Goal: Communication & Community: Answer question/provide support

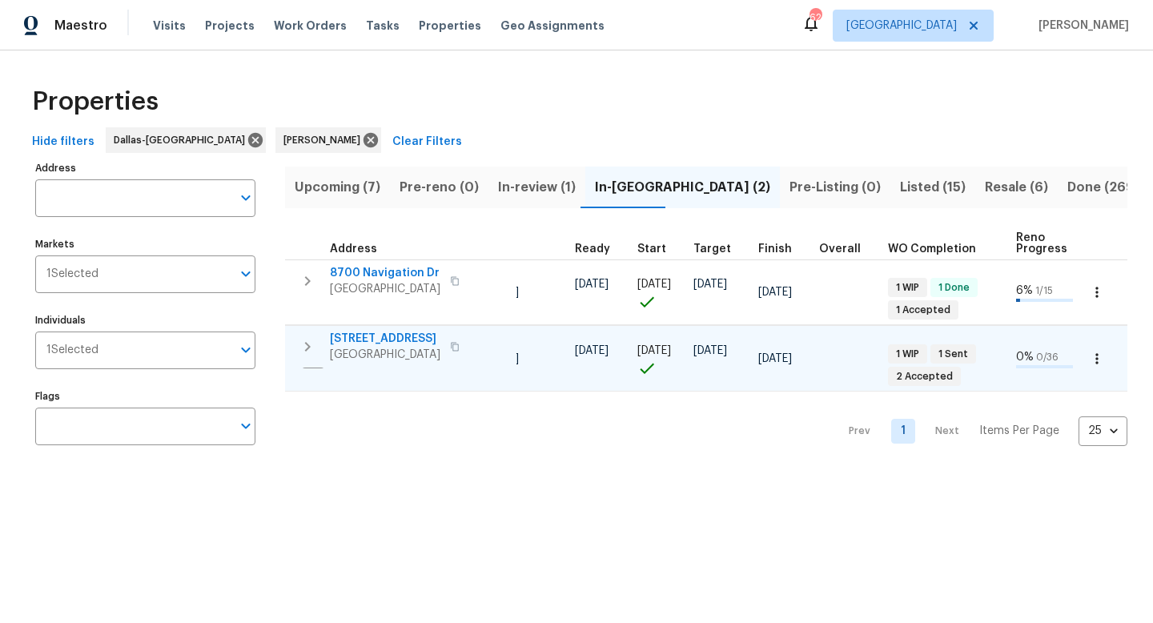
scroll to position [0, 518]
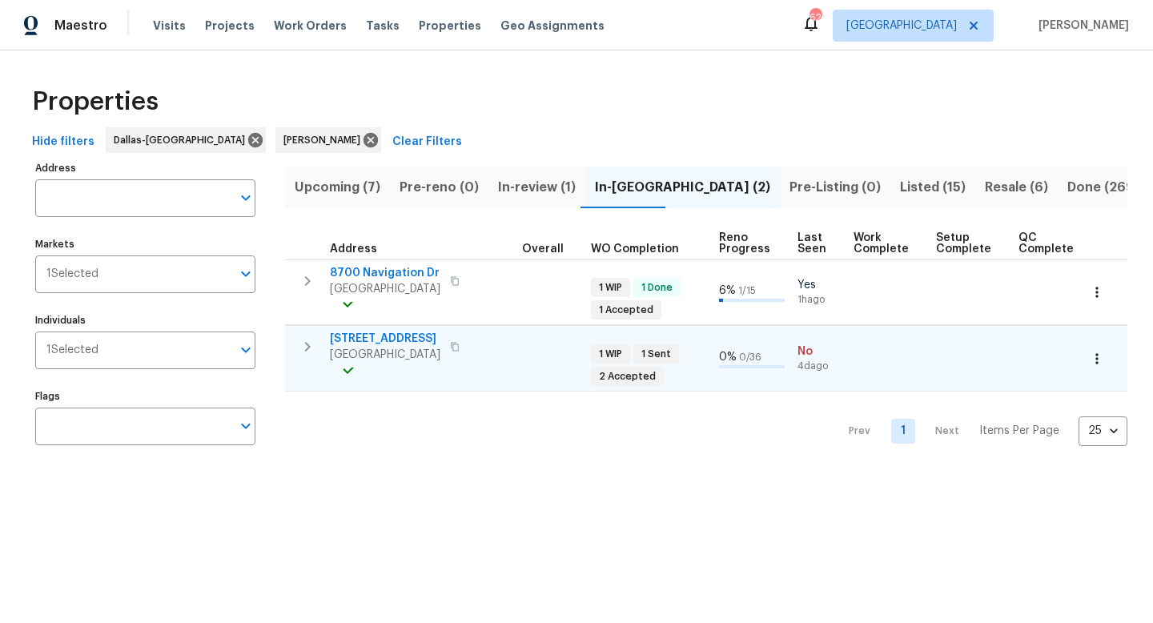
click at [337, 335] on span "[STREET_ADDRESS]" at bounding box center [385, 339] width 110 height 16
click at [1096, 358] on icon "button" at bounding box center [1096, 358] width 2 height 10
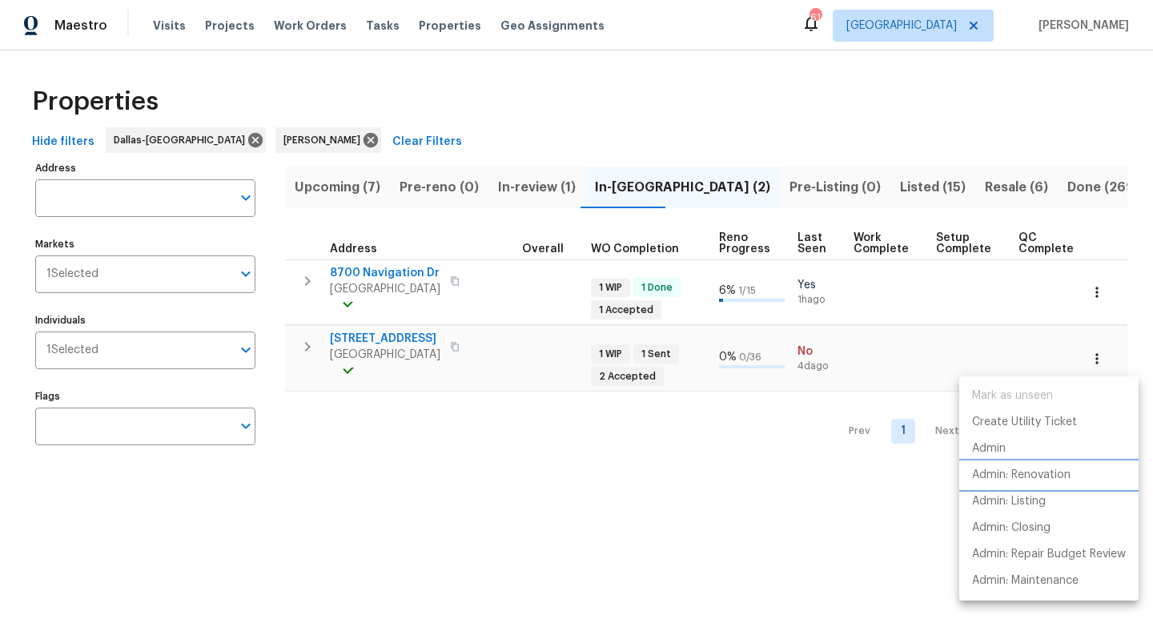
click at [1020, 475] on p "Admin: Renovation" at bounding box center [1021, 475] width 98 height 17
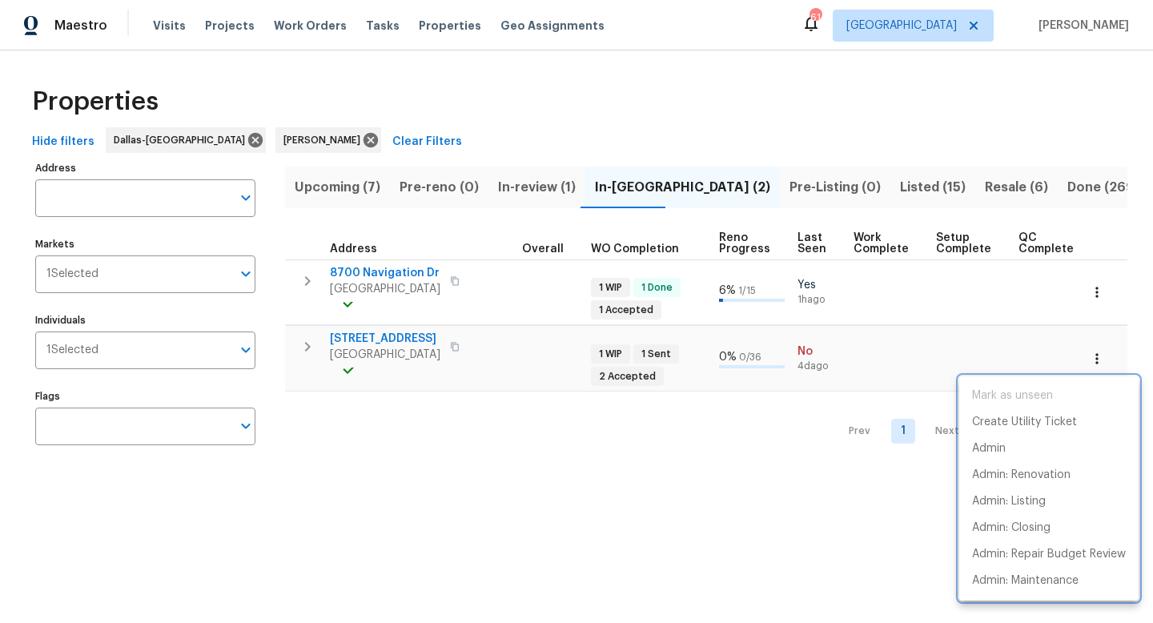
click at [369, 338] on div at bounding box center [576, 311] width 1153 height 623
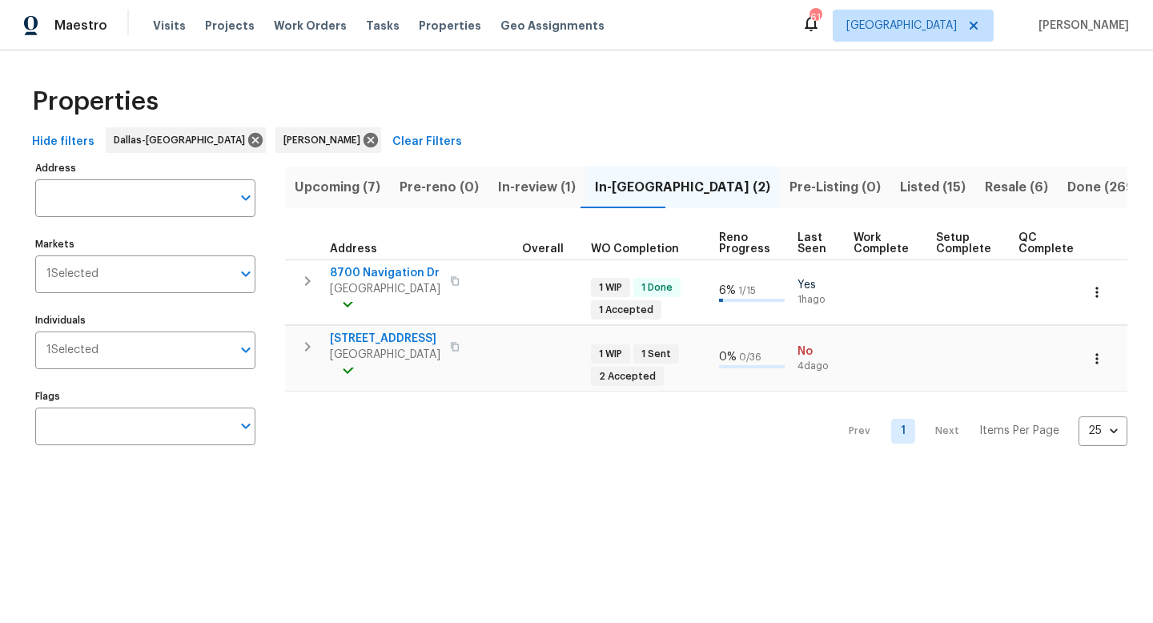
click at [369, 338] on span "[STREET_ADDRESS]" at bounding box center [385, 339] width 110 height 16
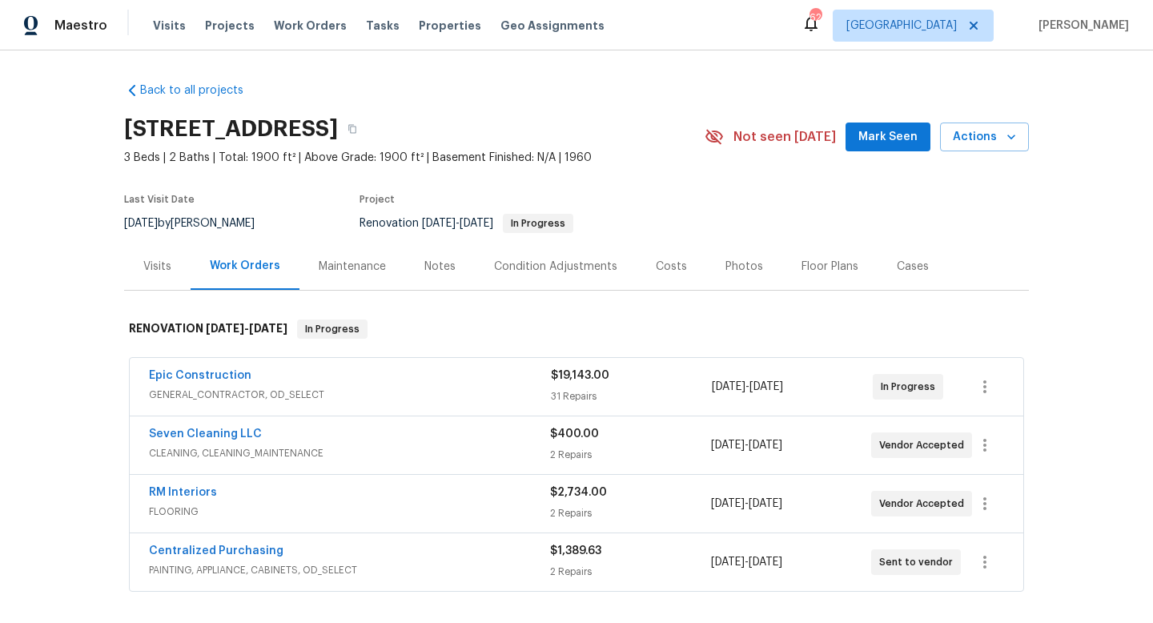
click at [899, 138] on span "Mark Seen" at bounding box center [887, 137] width 59 height 20
click at [164, 488] on link "RM Interiors" at bounding box center [183, 492] width 68 height 11
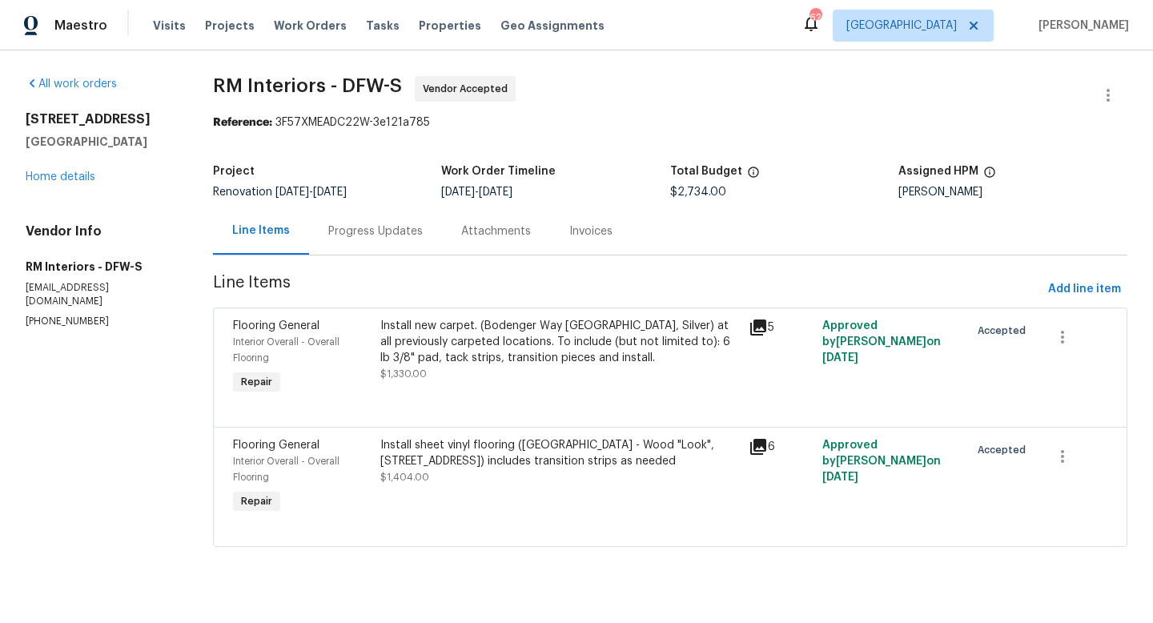
click at [351, 235] on div "Progress Updates" at bounding box center [375, 231] width 94 height 16
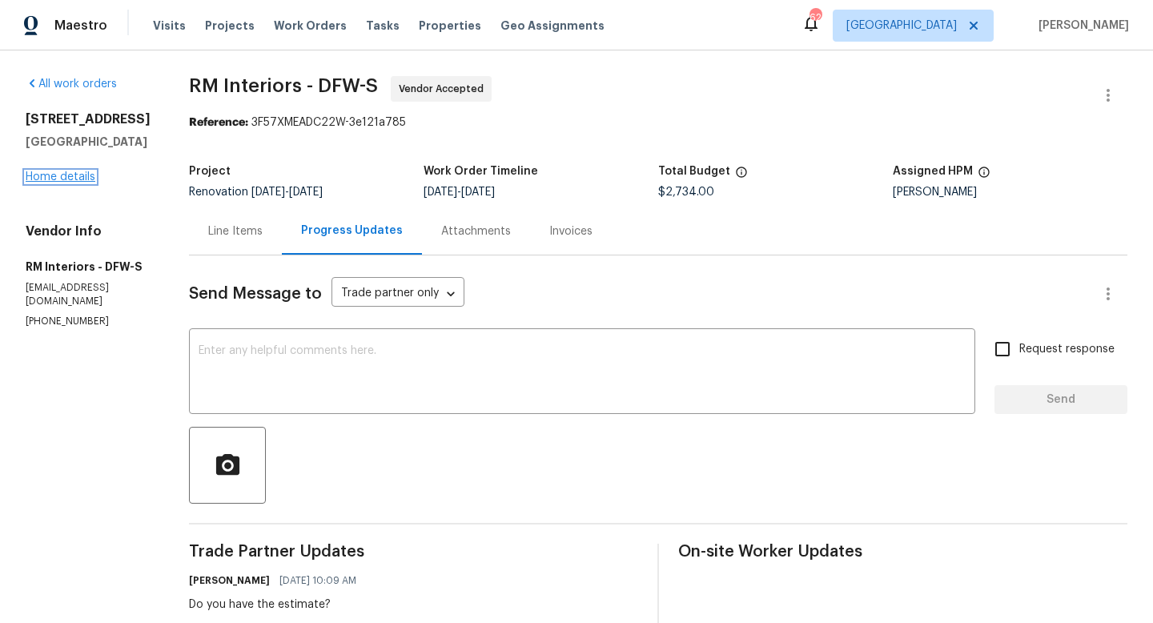
click at [67, 179] on link "Home details" at bounding box center [61, 176] width 70 height 11
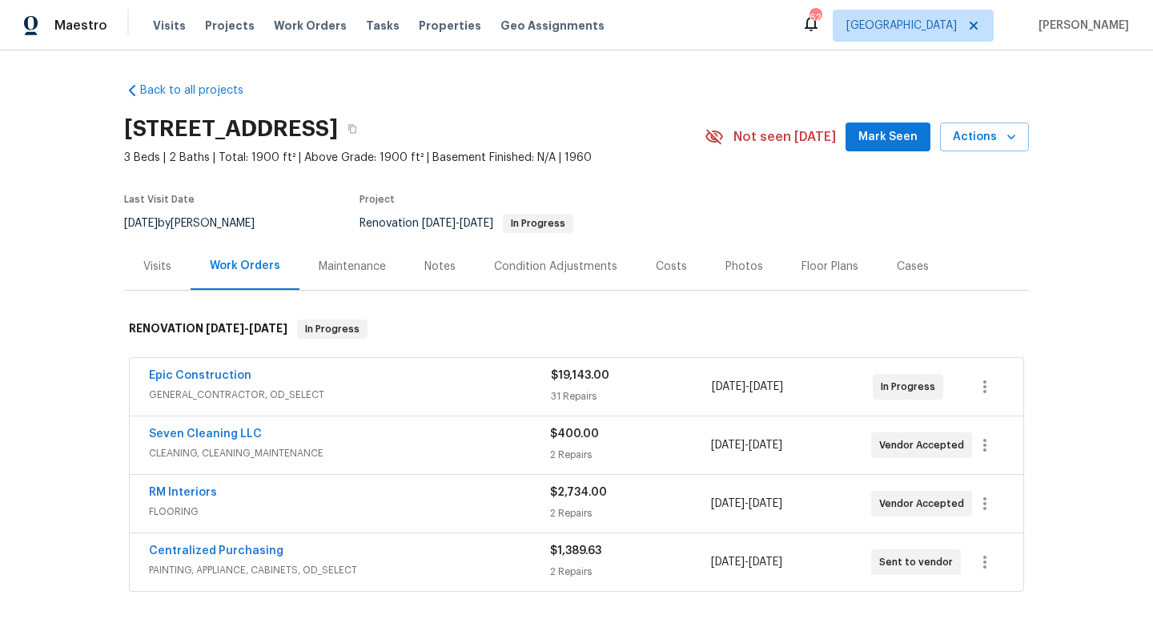
click at [894, 133] on span "Mark Seen" at bounding box center [887, 137] width 59 height 20
click at [166, 490] on link "RM Interiors" at bounding box center [183, 492] width 68 height 11
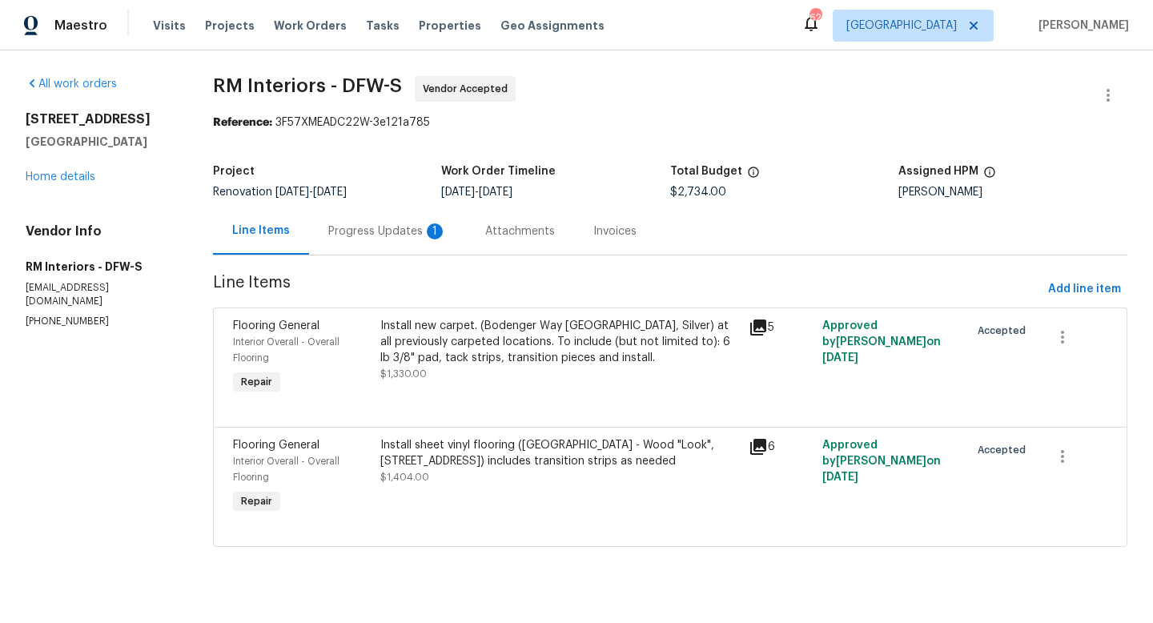
click at [403, 231] on div "Progress Updates 1" at bounding box center [387, 231] width 118 height 16
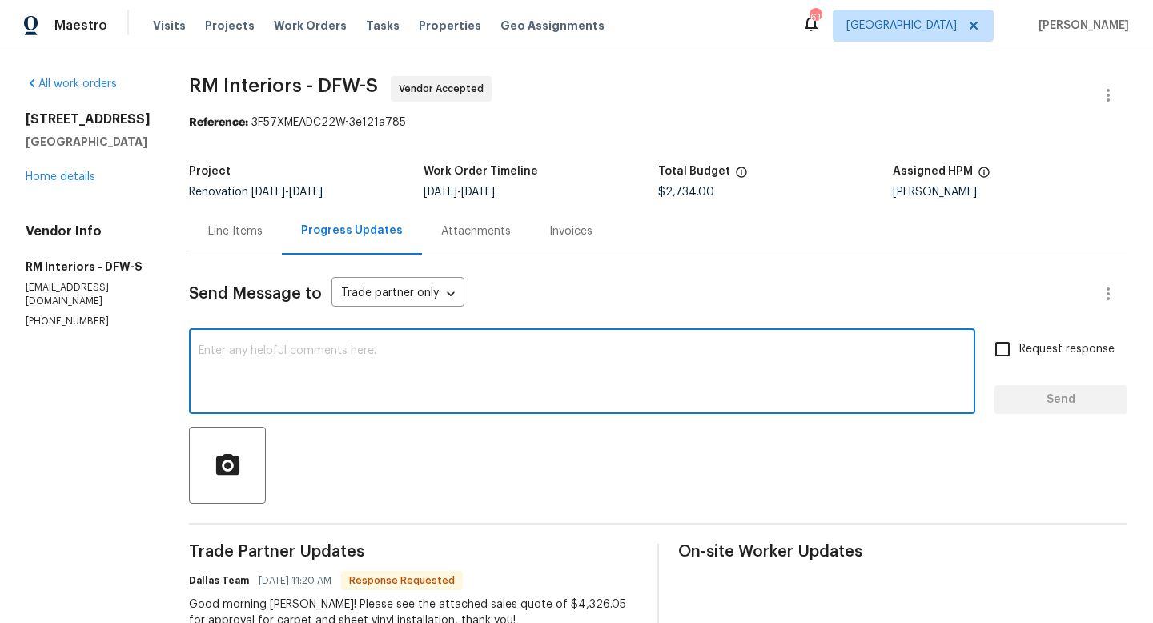
click at [399, 384] on textarea at bounding box center [581, 373] width 767 height 56
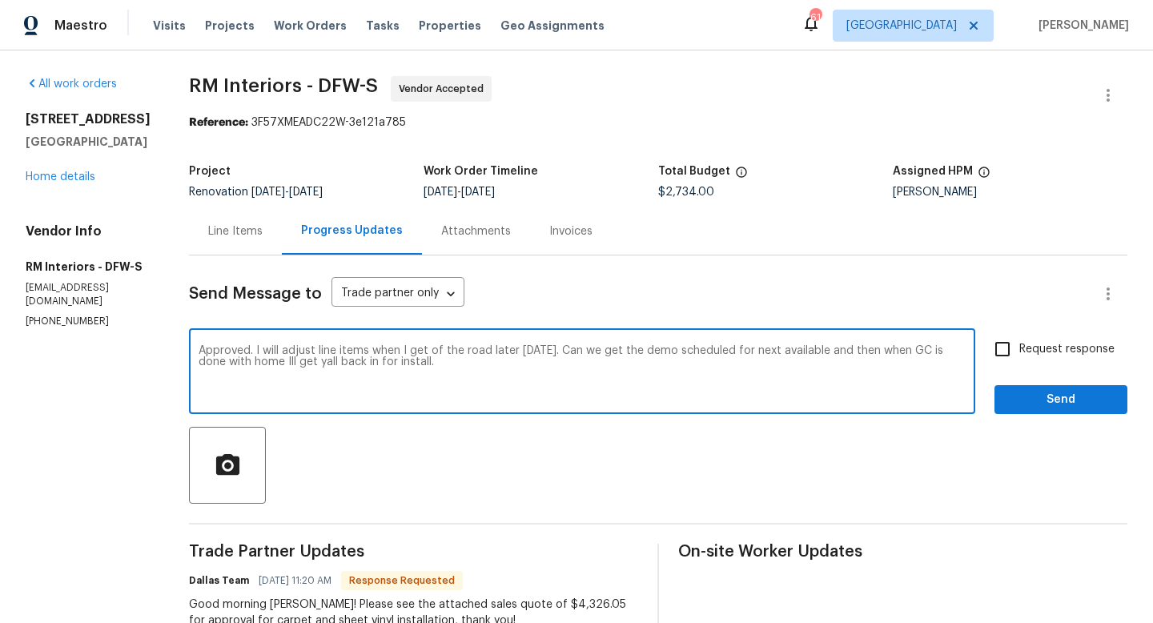
type textarea "Approved. I will adjust line items when I get of the road later today. Can we g…"
click at [1011, 348] on input "Request response" at bounding box center [1002, 349] width 34 height 34
checkbox input "true"
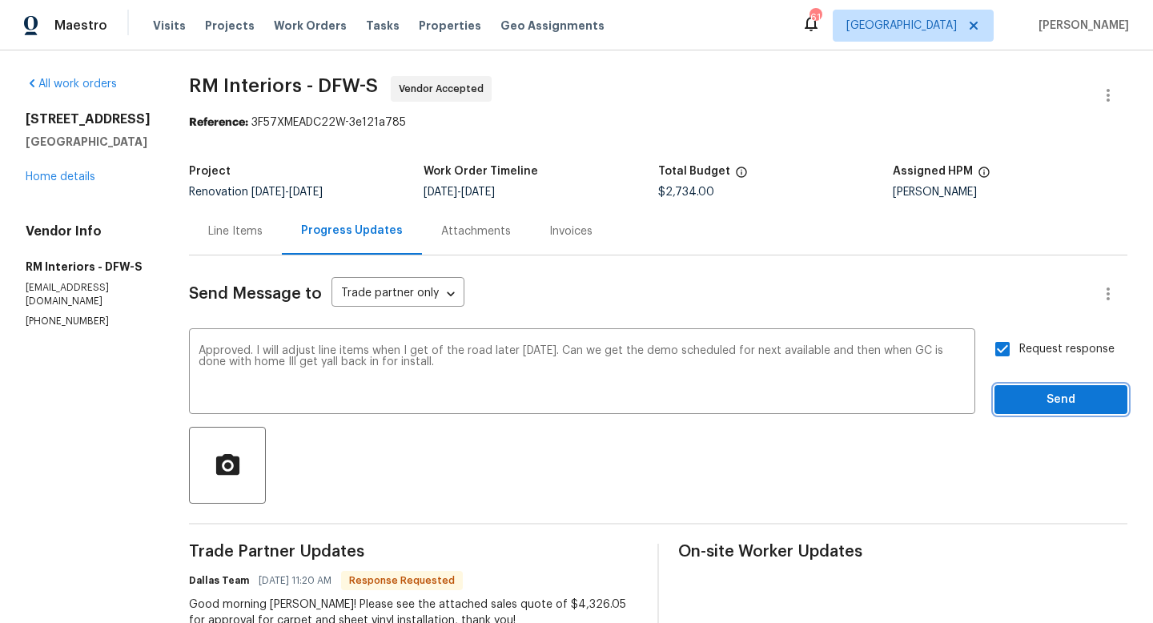
click at [1068, 399] on span "Send" at bounding box center [1060, 400] width 107 height 20
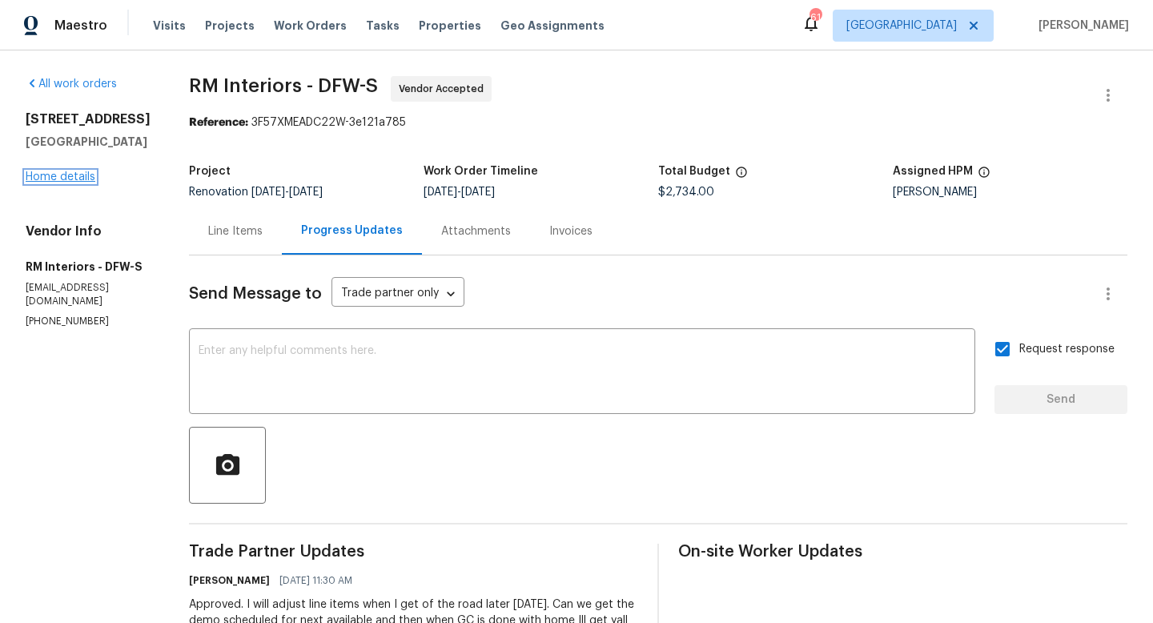
click at [51, 176] on link "Home details" at bounding box center [61, 176] width 70 height 11
